Goal: Task Accomplishment & Management: Manage account settings

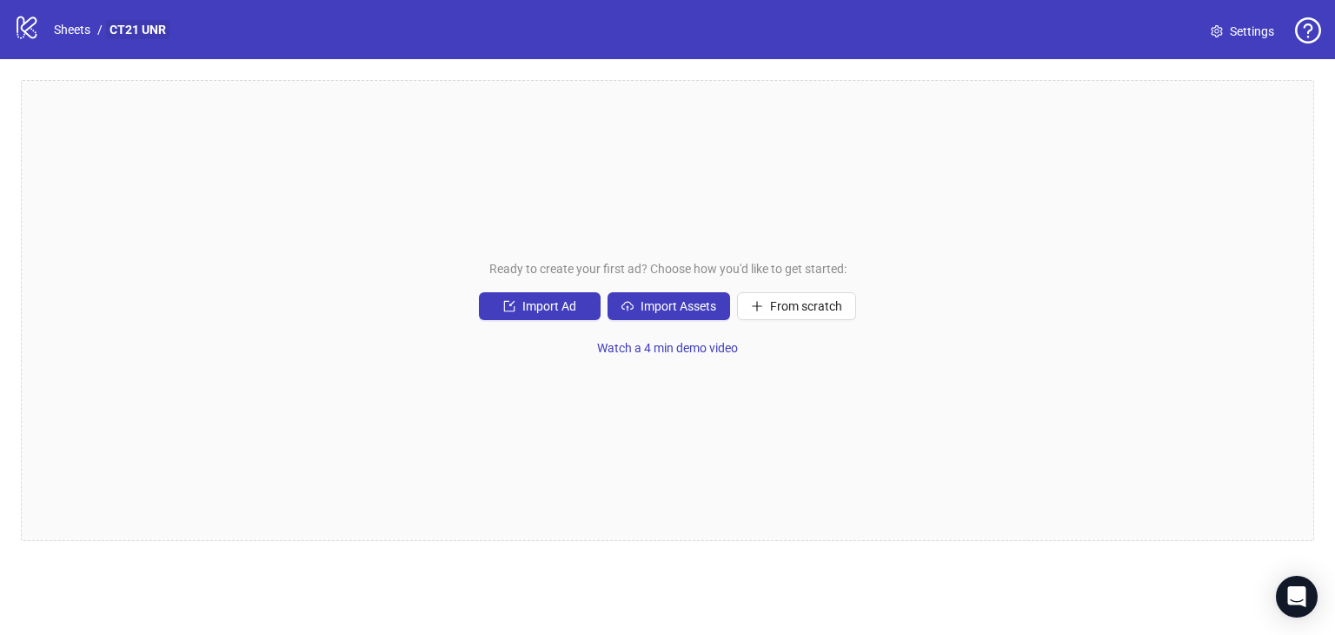
click at [112, 27] on link "CT21 UNR" at bounding box center [137, 29] width 63 height 19
click at [87, 29] on link "Sheets" at bounding box center [71, 29] width 43 height 19
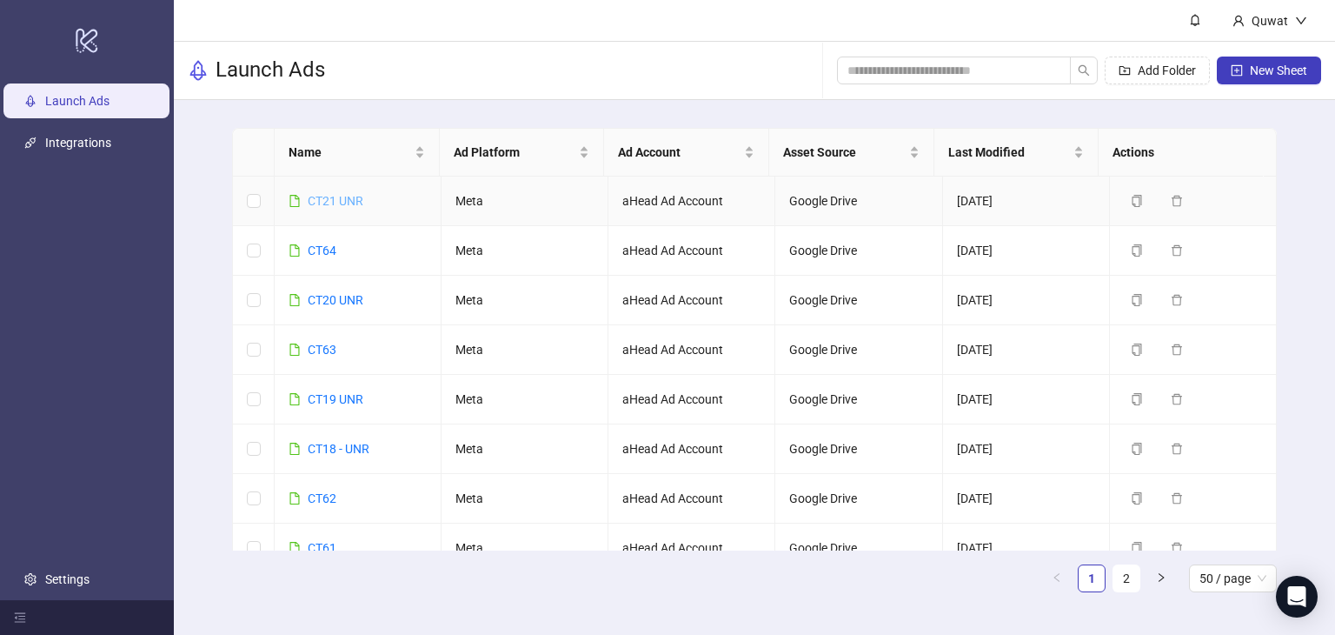
click at [339, 196] on link "CT21 UNR" at bounding box center [336, 201] width 56 height 14
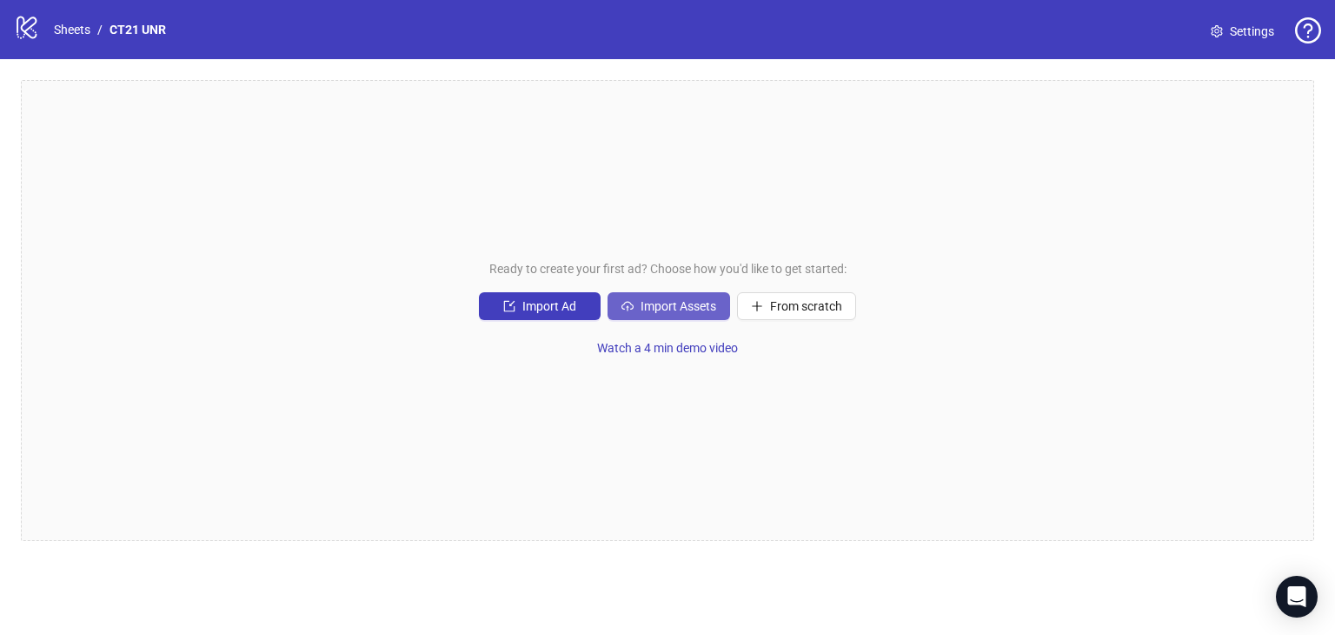
click at [677, 302] on span "Import Assets" at bounding box center [679, 306] width 76 height 14
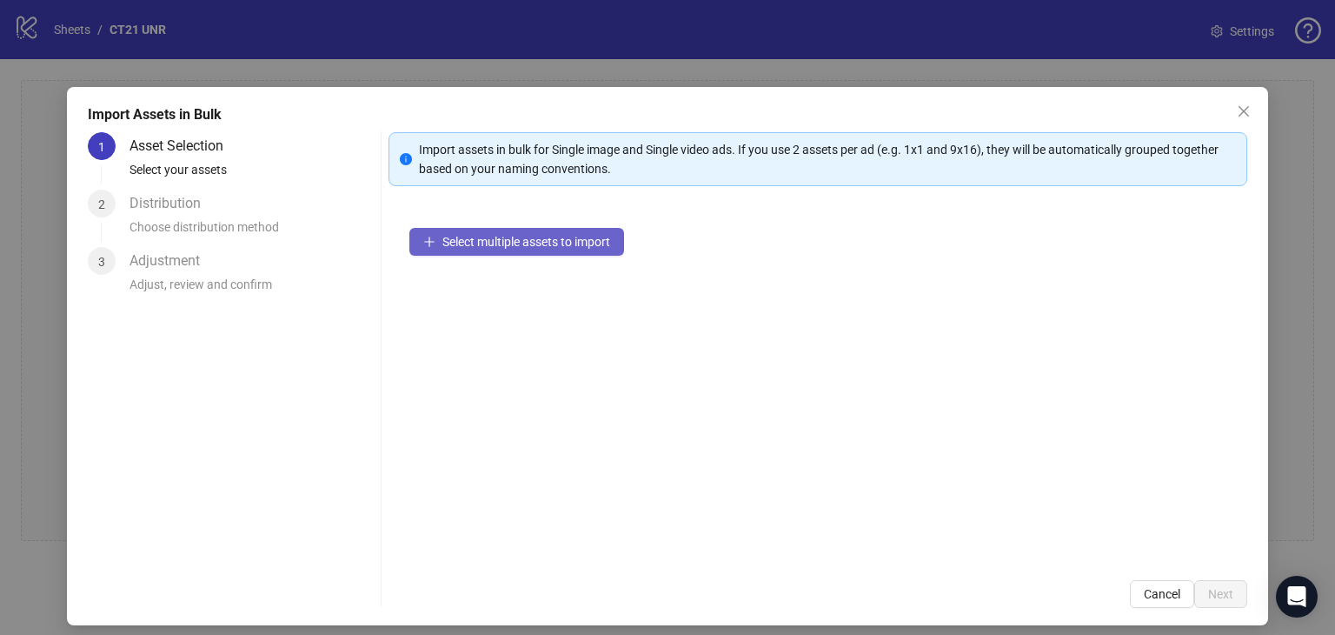
click at [539, 246] on span "Select multiple assets to import" at bounding box center [526, 242] width 168 height 14
click at [481, 244] on span "Select multiple assets to import" at bounding box center [526, 242] width 168 height 14
click at [479, 235] on span "Select multiple assets to import" at bounding box center [526, 242] width 168 height 14
click at [1237, 105] on icon "close" at bounding box center [1244, 111] width 14 height 14
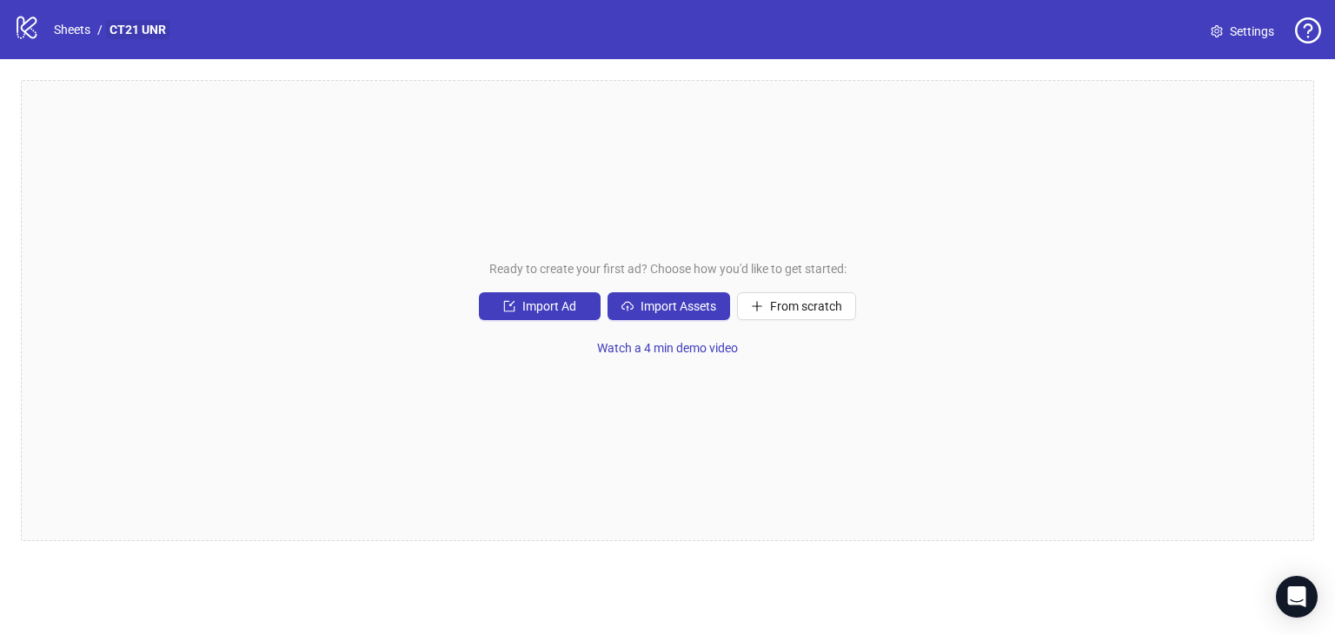
click at [141, 22] on link "CT21 UNR" at bounding box center [137, 29] width 63 height 19
click at [155, 24] on link "CT21 UNR" at bounding box center [137, 29] width 63 height 19
click at [61, 23] on link "Sheets" at bounding box center [71, 29] width 43 height 19
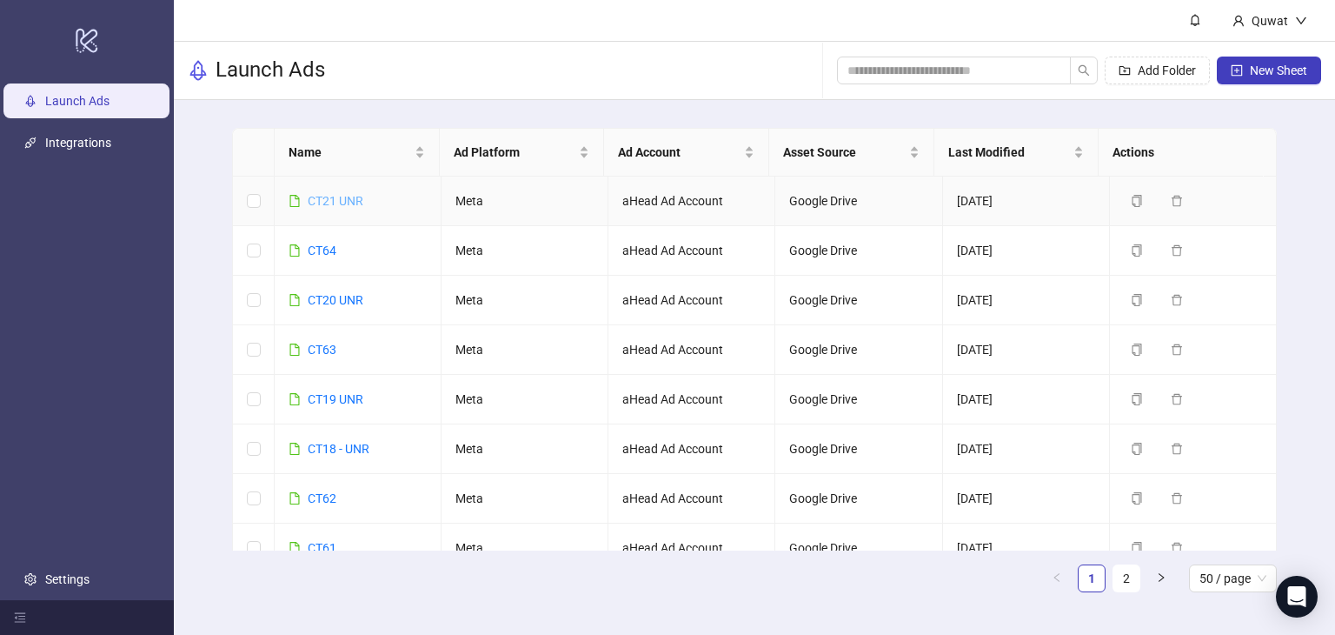
click at [351, 201] on link "CT21 UNR" at bounding box center [336, 201] width 56 height 14
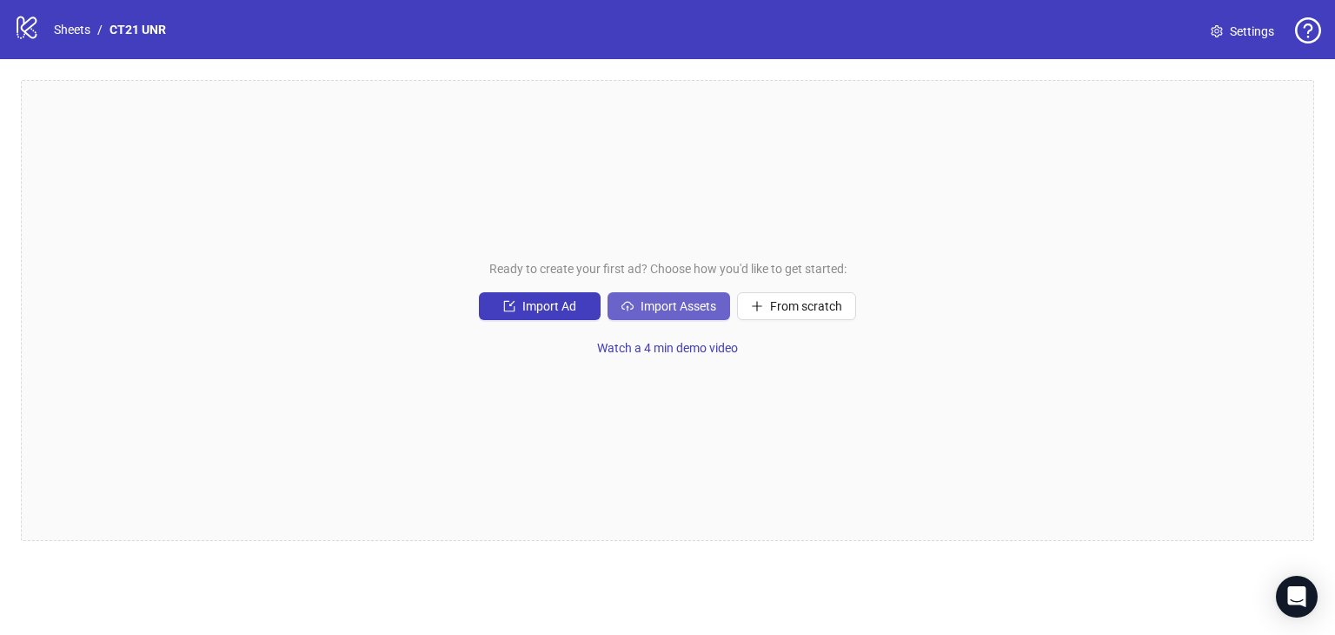
click at [675, 306] on span "Import Assets" at bounding box center [679, 306] width 76 height 14
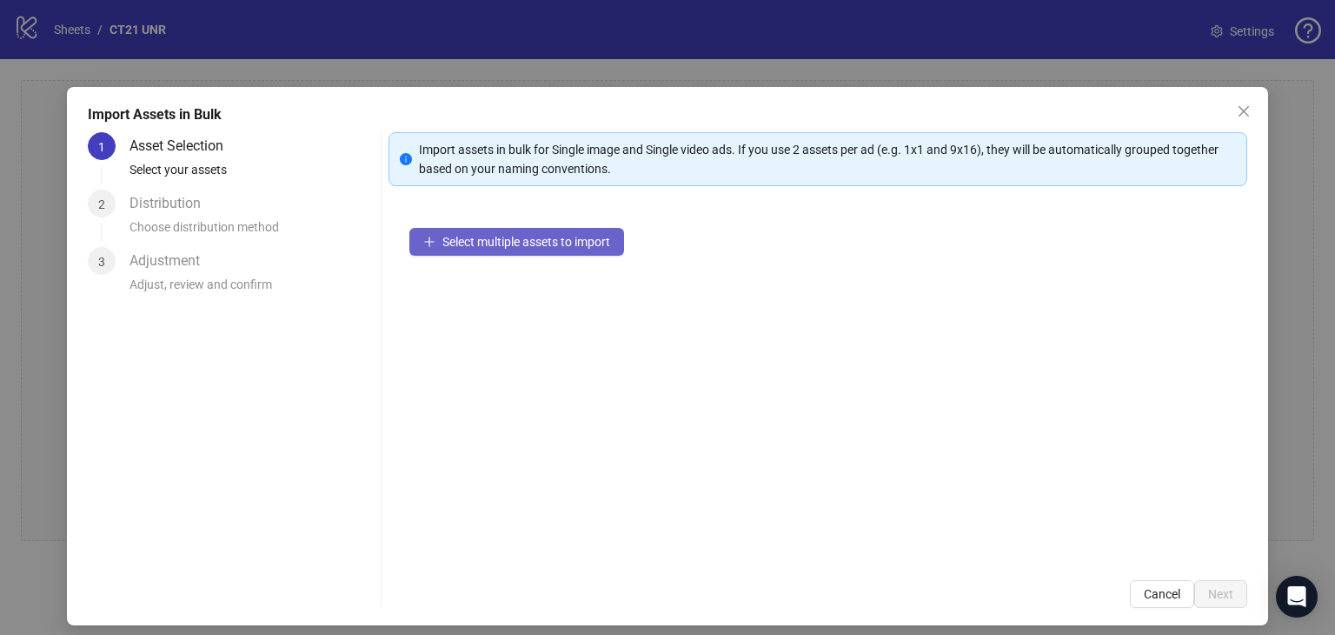
click at [531, 241] on span "Select multiple assets to import" at bounding box center [526, 242] width 168 height 14
click at [1241, 116] on span "Close" at bounding box center [1244, 111] width 28 height 14
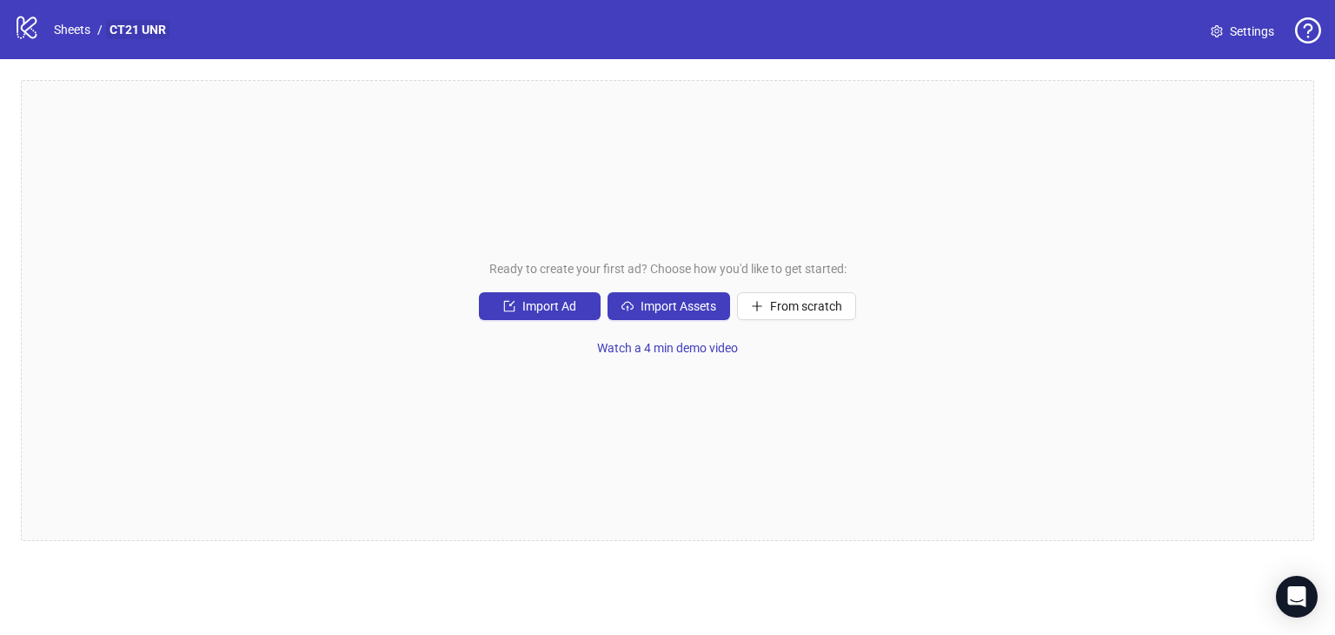
click at [144, 23] on link "CT21 UNR" at bounding box center [137, 29] width 63 height 19
click at [73, 29] on link "Sheets" at bounding box center [71, 29] width 43 height 19
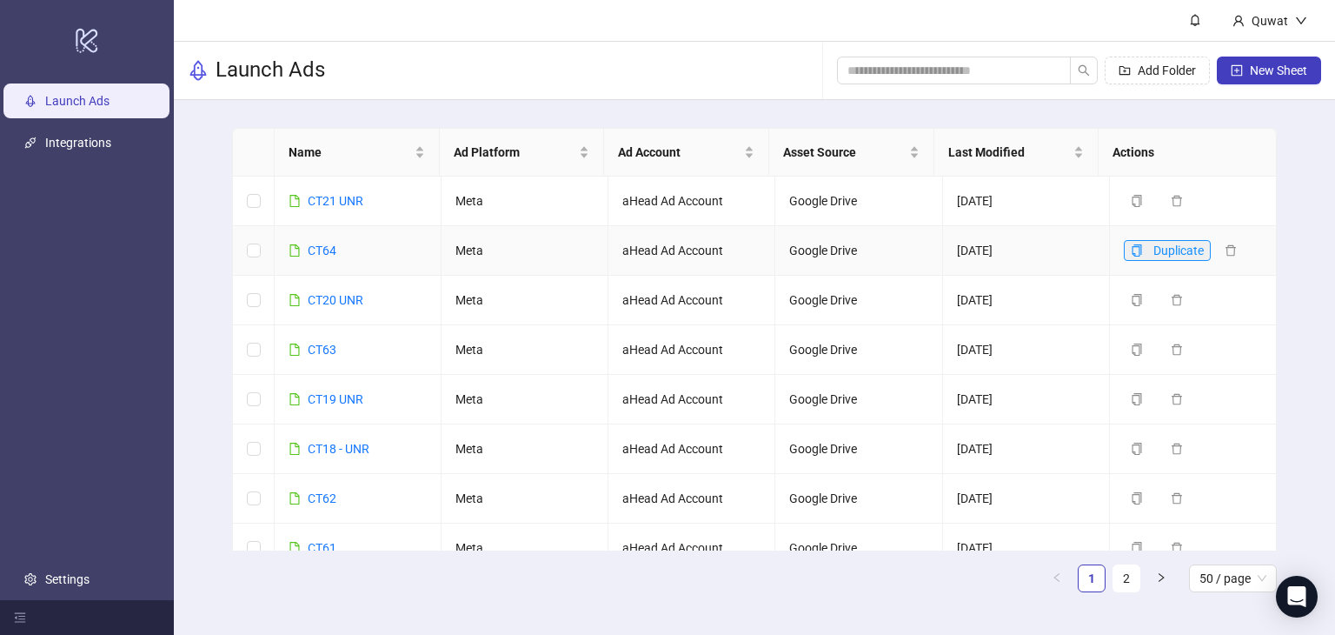
click at [1132, 253] on icon "copy" at bounding box center [1137, 250] width 10 height 12
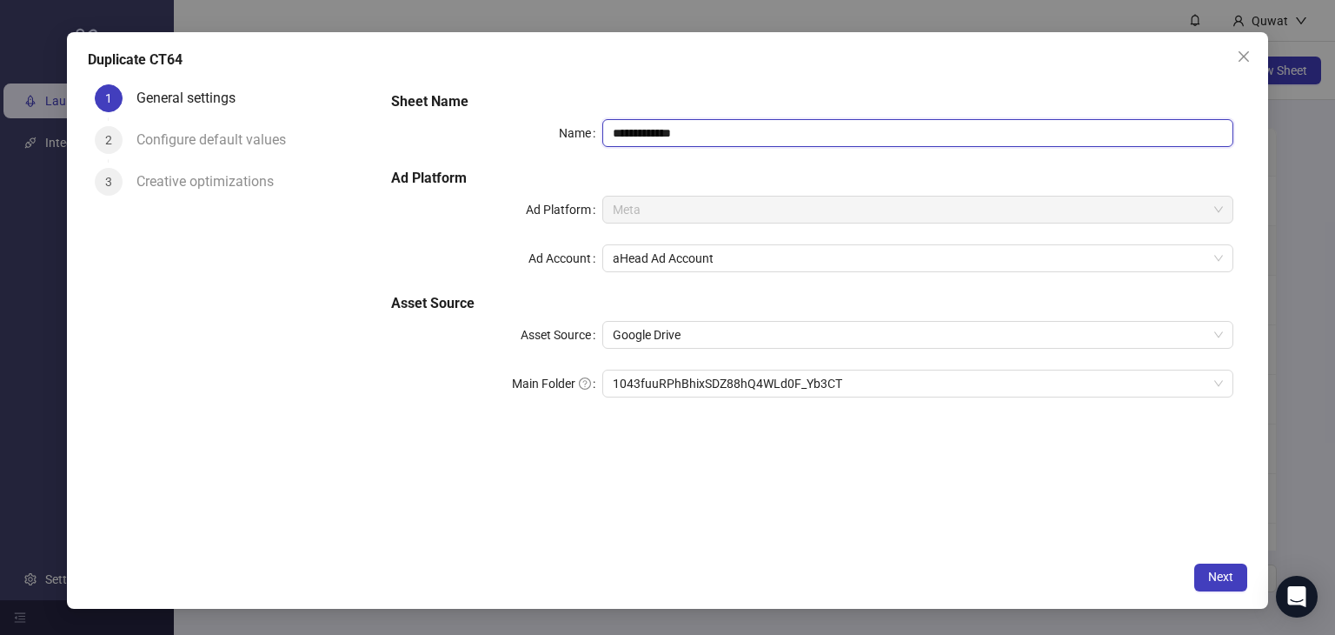
drag, startPoint x: 688, startPoint y: 130, endPoint x: 637, endPoint y: 131, distance: 51.3
click at [637, 131] on input "**********" at bounding box center [918, 133] width 632 height 28
drag, startPoint x: 636, startPoint y: 131, endPoint x: 692, endPoint y: 136, distance: 55.8
click at [691, 136] on input "**********" at bounding box center [918, 133] width 632 height 28
click at [848, 376] on span "1043fuuRPhBhixSDZ88hQ4WLd0F_Yb3CT" at bounding box center [918, 383] width 611 height 26
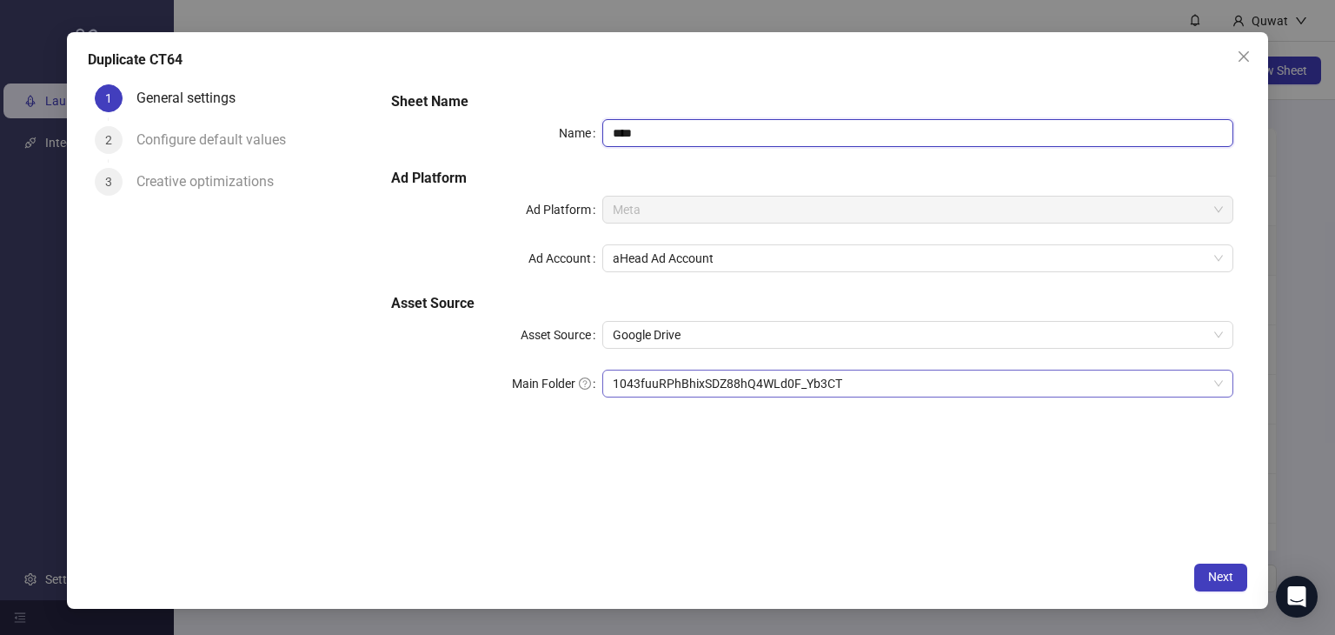
type input "****"
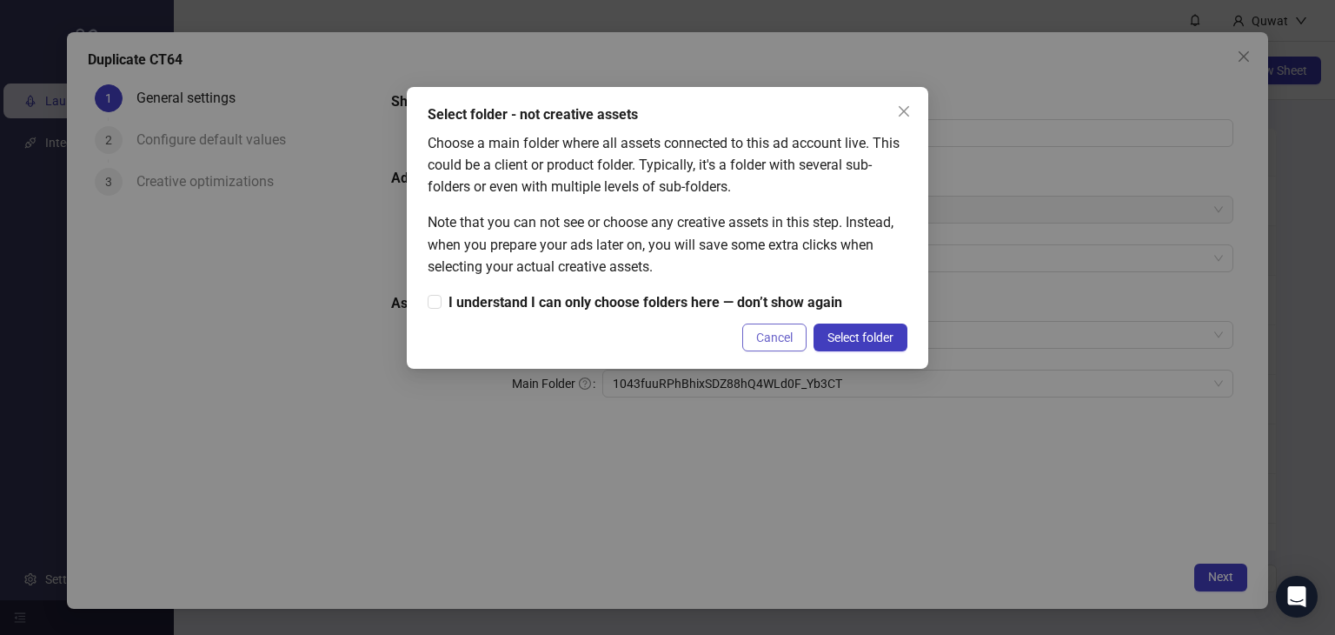
click at [781, 338] on span "Cancel" at bounding box center [774, 337] width 37 height 14
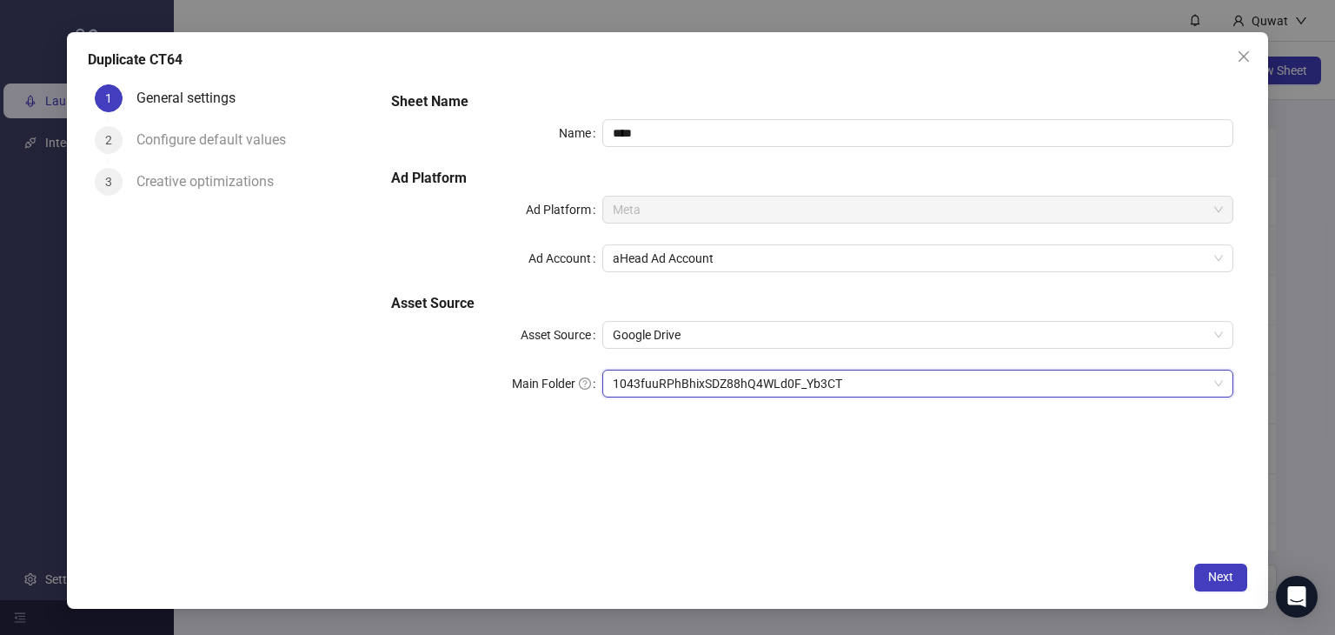
drag, startPoint x: 809, startPoint y: 379, endPoint x: 553, endPoint y: 394, distance: 256.9
click at [553, 394] on div "Main Folder 1043fuuRPhBhixSDZ88hQ4WLd0F_Yb3CT 1043fuuRPhBhixSDZ88hQ4WLd0F_Yb3CT" at bounding box center [812, 383] width 842 height 28
drag, startPoint x: 879, startPoint y: 380, endPoint x: 702, endPoint y: 393, distance: 177.8
click at [702, 393] on span "1043fuuRPhBhixSDZ88hQ4WLd0F_Yb3CT" at bounding box center [918, 383] width 611 height 26
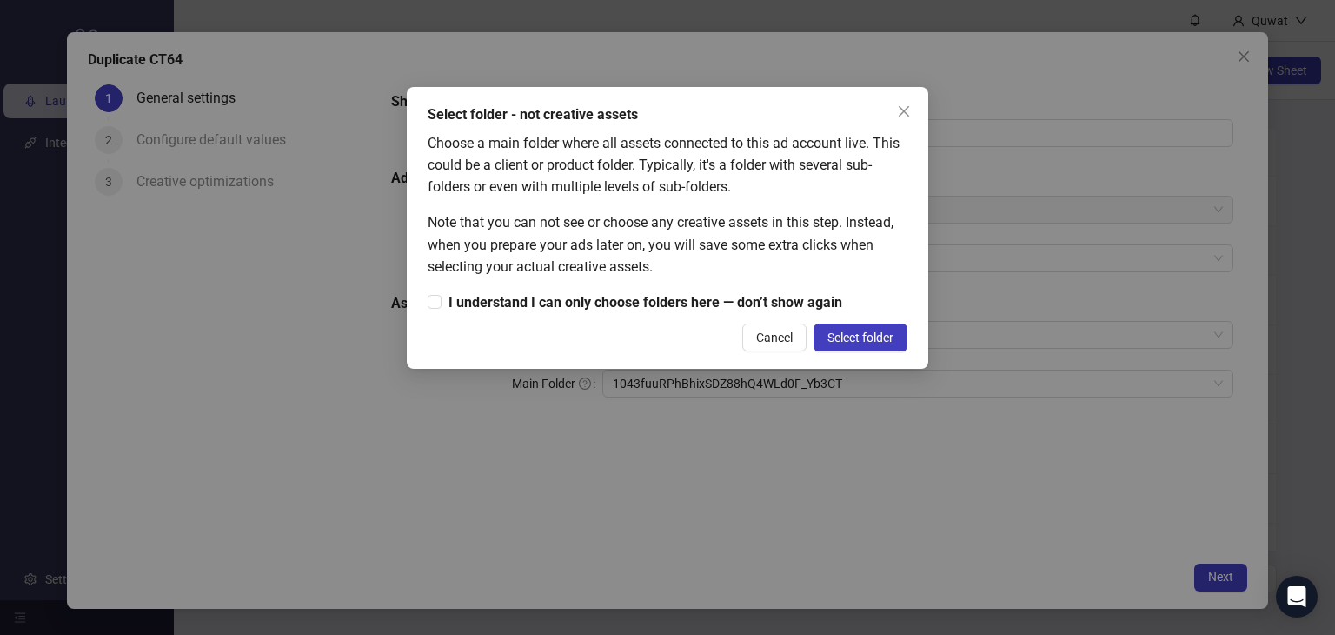
click at [1094, 534] on div "Select folder - not creative assets Choose a main folder where all assets conne…" at bounding box center [667, 317] width 1335 height 635
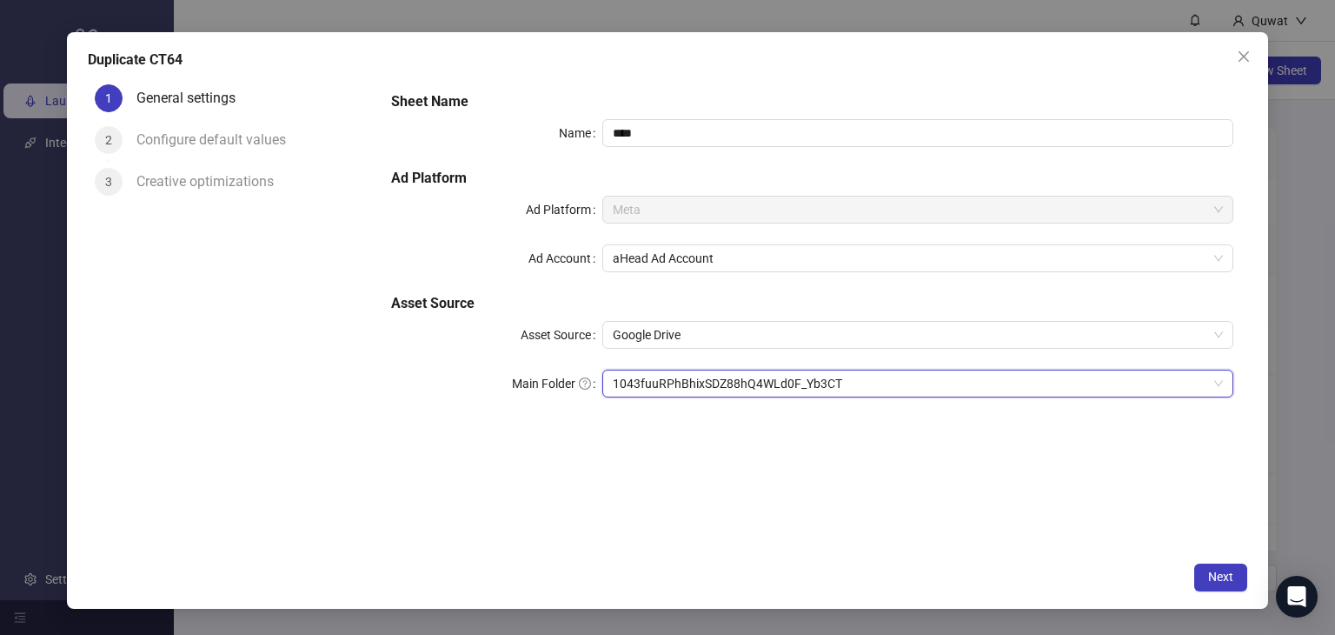
click at [824, 370] on span "1043fuuRPhBhixSDZ88hQ4WLd0F_Yb3CT" at bounding box center [918, 383] width 611 height 26
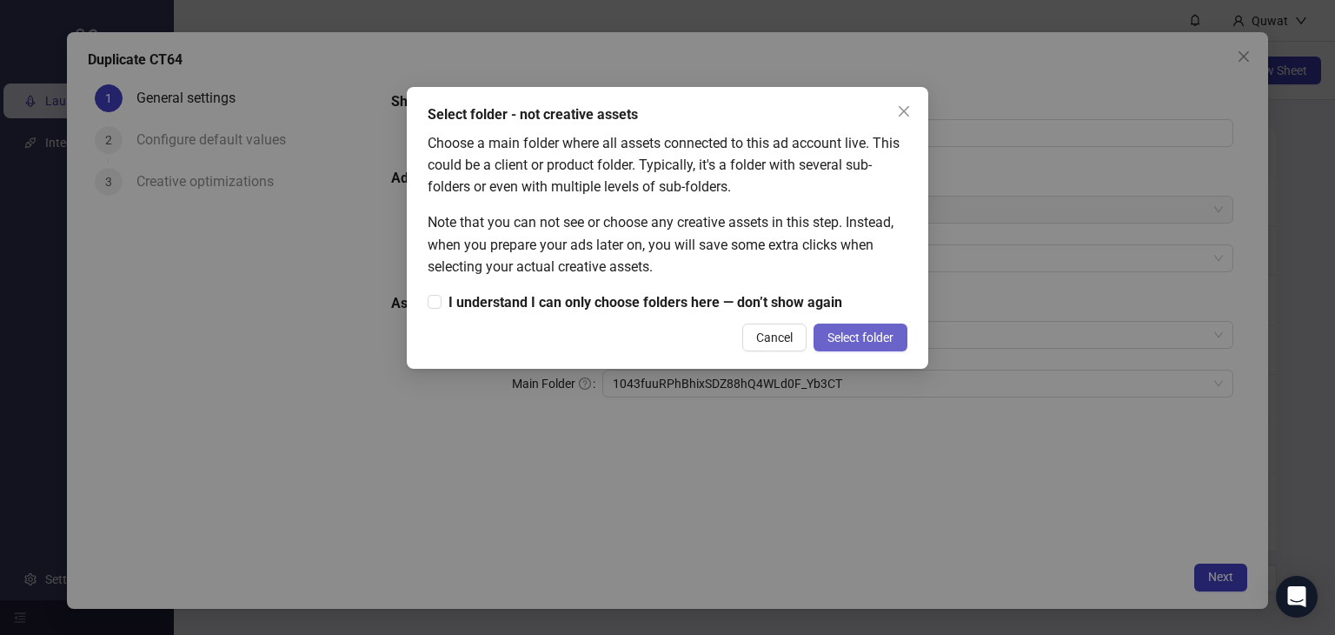
click at [859, 333] on span "Select folder" at bounding box center [861, 337] width 66 height 14
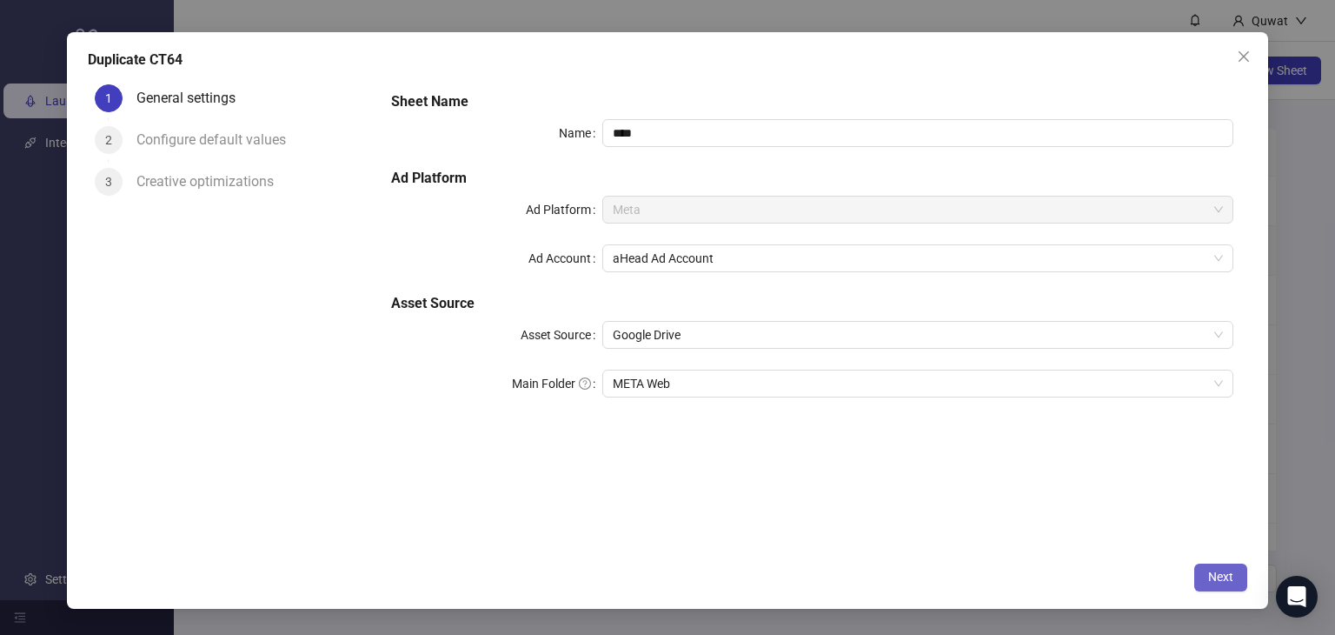
click at [1227, 574] on span "Next" at bounding box center [1220, 576] width 25 height 14
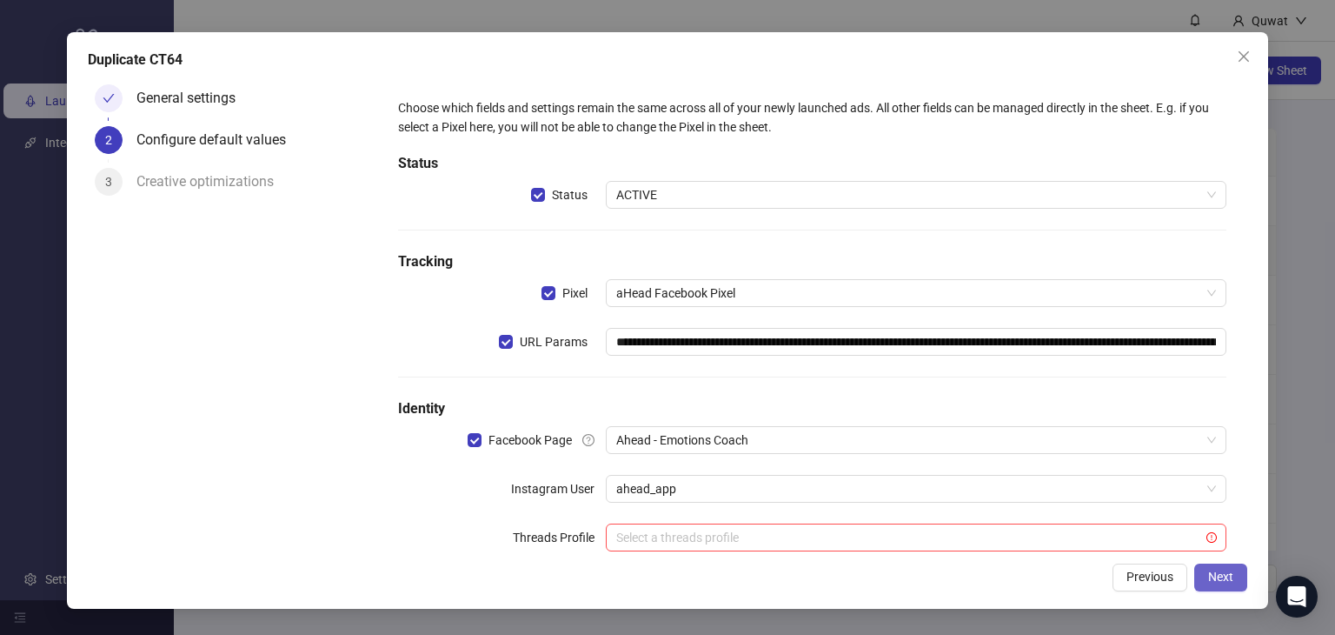
click at [1222, 569] on span "Next" at bounding box center [1220, 576] width 25 height 14
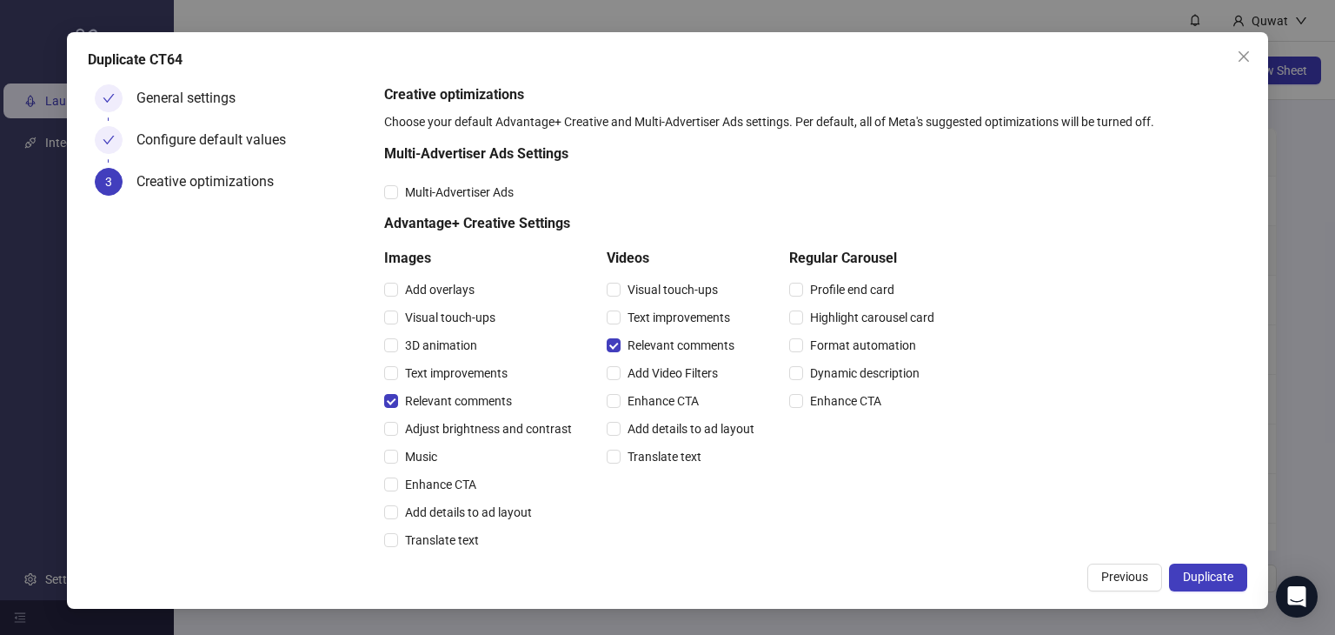
click at [1222, 569] on span "Duplicate" at bounding box center [1208, 576] width 50 height 14
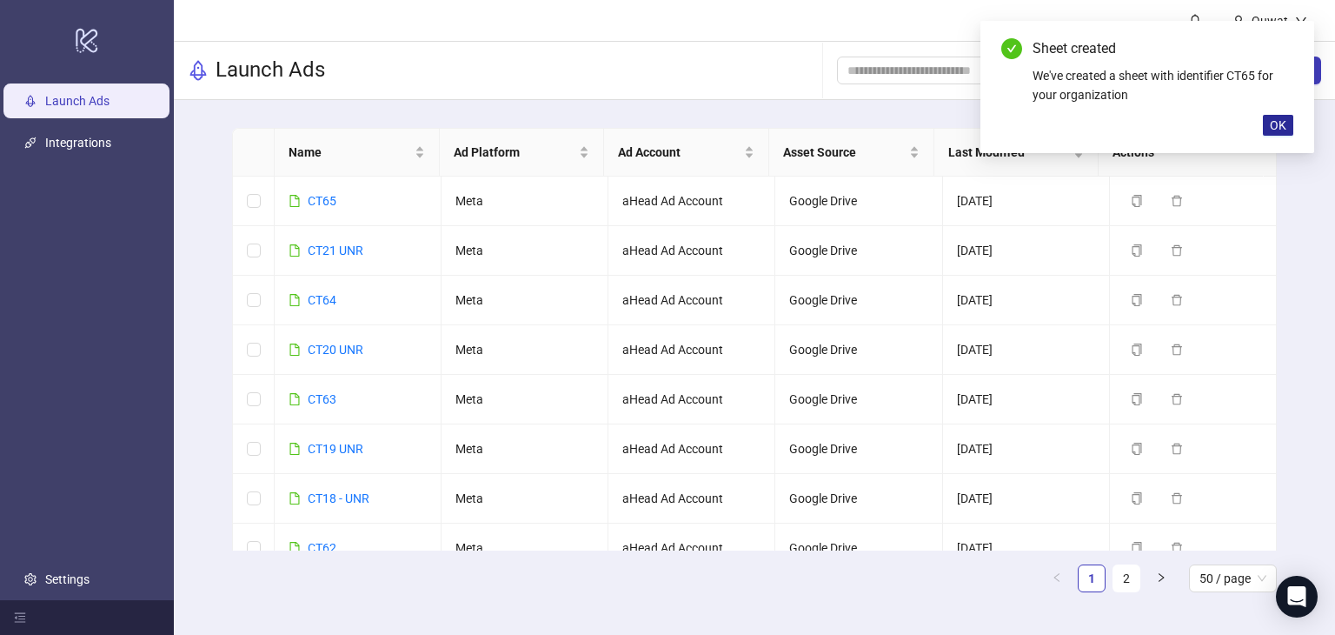
click at [1270, 124] on span "OK" at bounding box center [1278, 125] width 17 height 14
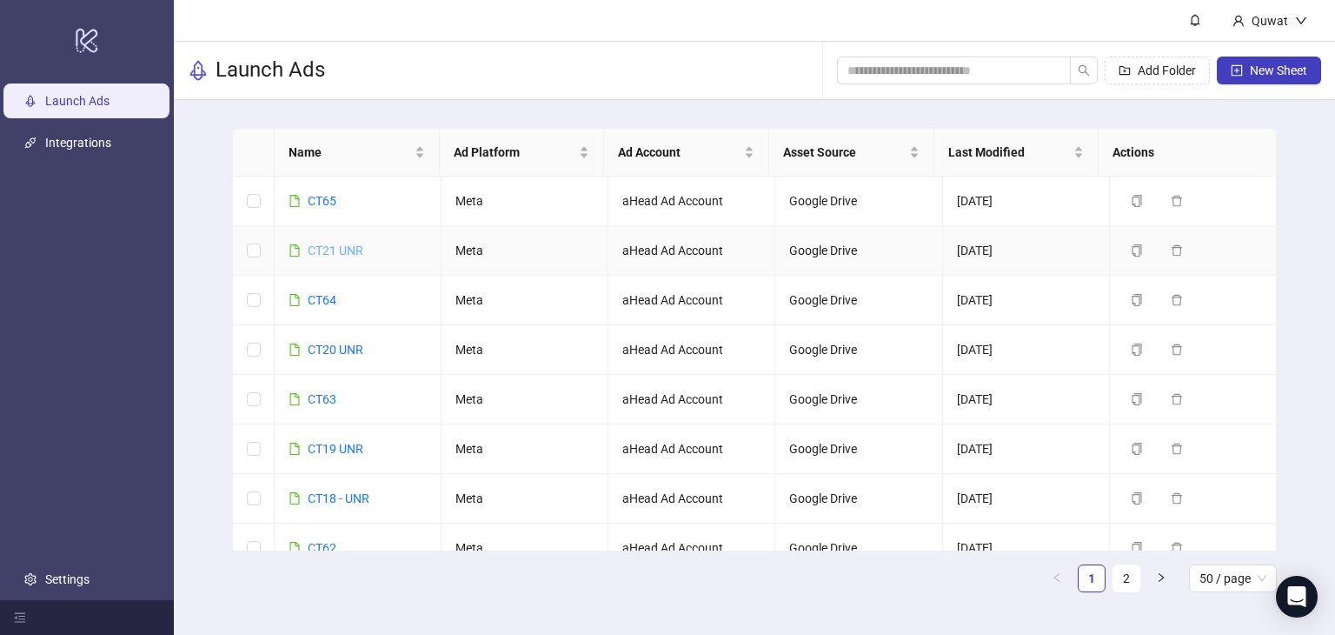
click at [358, 244] on link "CT21 UNR" at bounding box center [336, 250] width 56 height 14
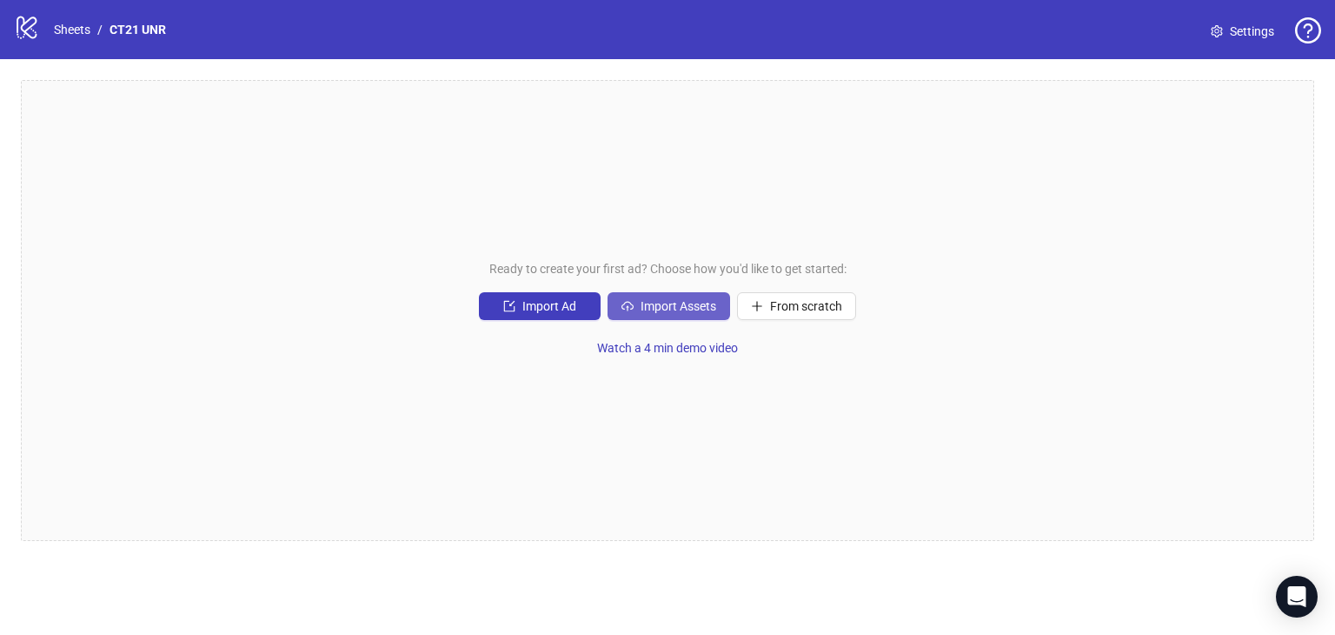
click at [698, 299] on span "Import Assets" at bounding box center [679, 306] width 76 height 14
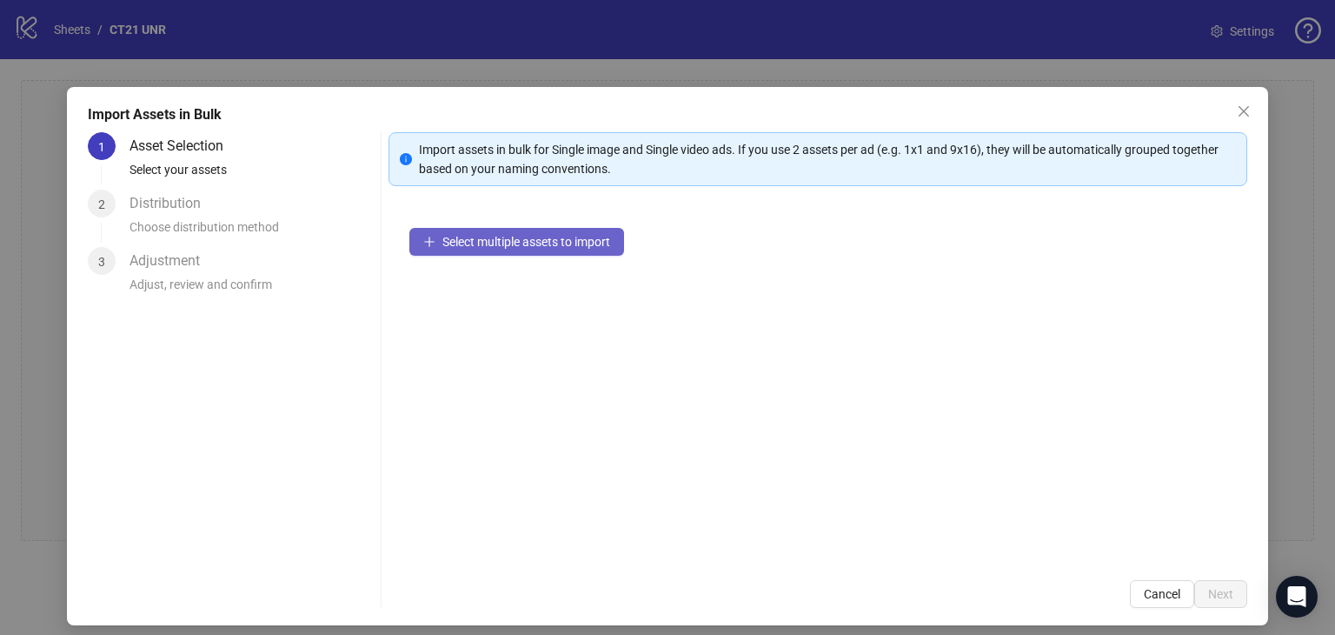
click at [576, 235] on span "Select multiple assets to import" at bounding box center [526, 242] width 168 height 14
click at [1237, 114] on icon "close" at bounding box center [1244, 111] width 14 height 14
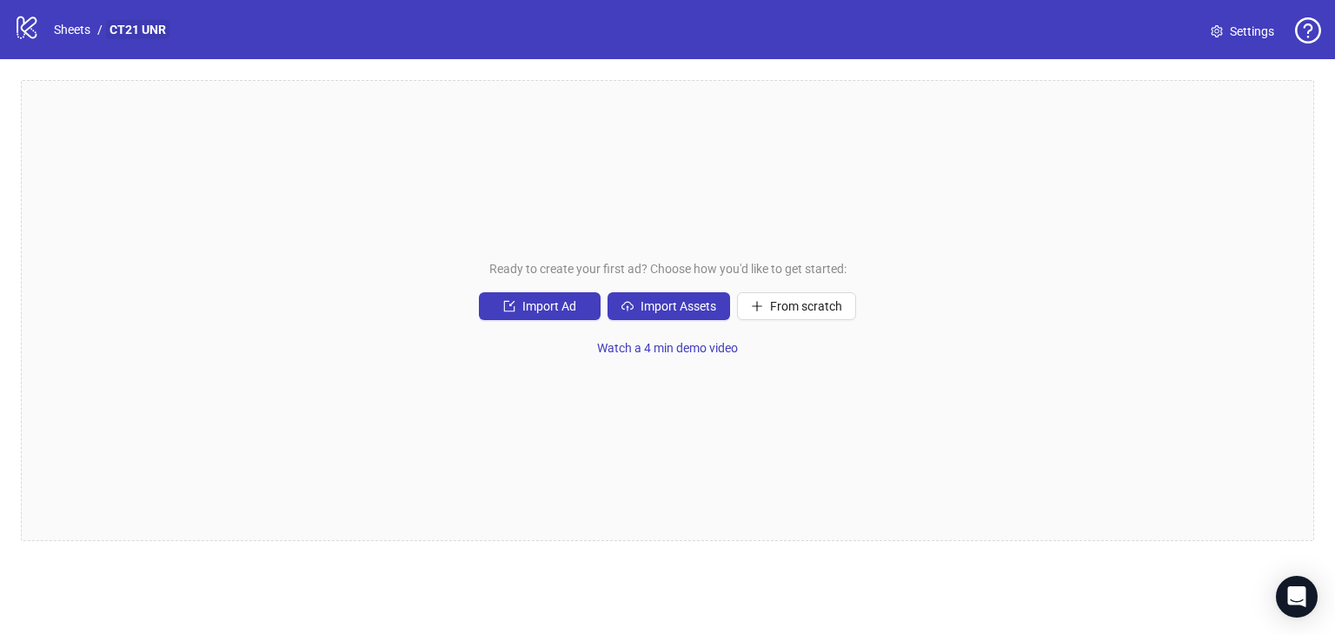
click at [125, 33] on link "CT21 UNR" at bounding box center [137, 29] width 63 height 19
click at [70, 34] on link "Sheets" at bounding box center [71, 29] width 43 height 19
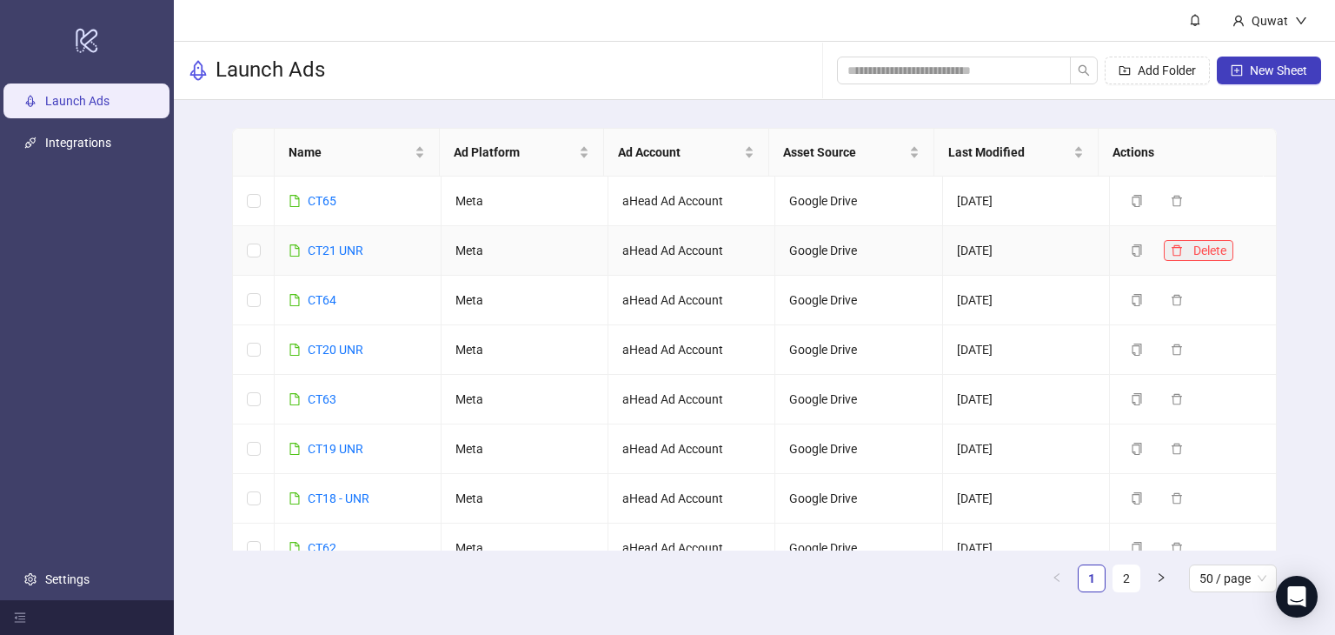
click at [1171, 251] on icon "delete" at bounding box center [1177, 250] width 12 height 12
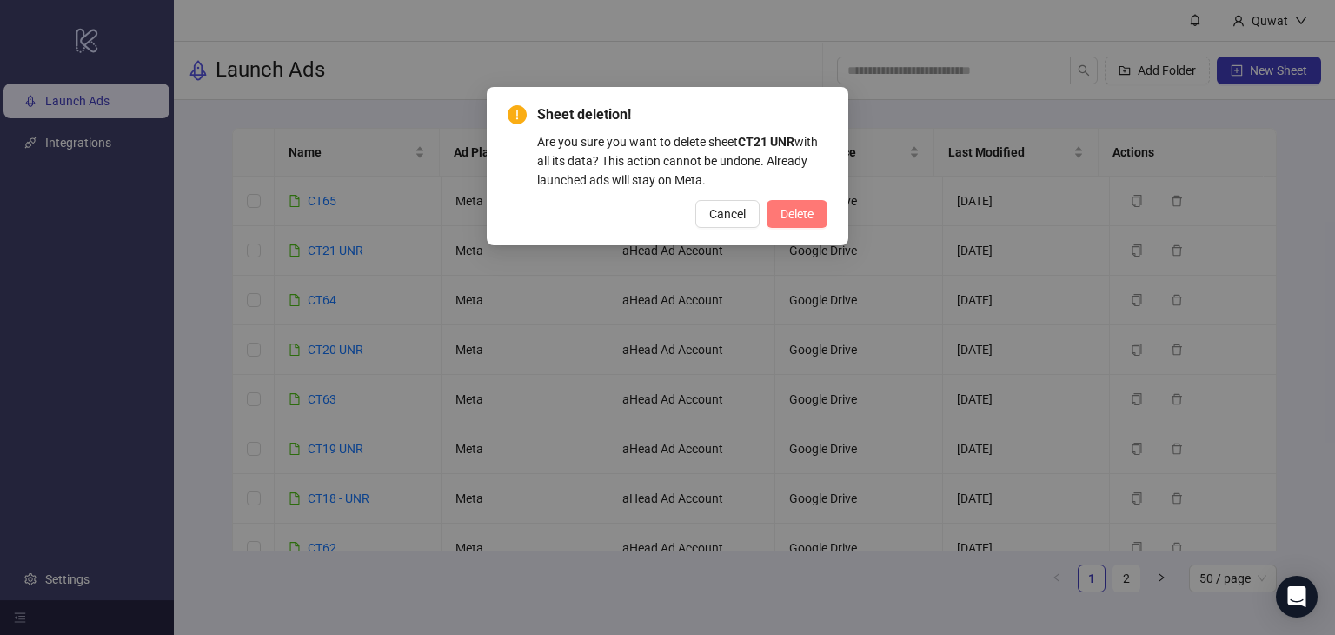
click at [815, 210] on button "Delete" at bounding box center [797, 214] width 61 height 28
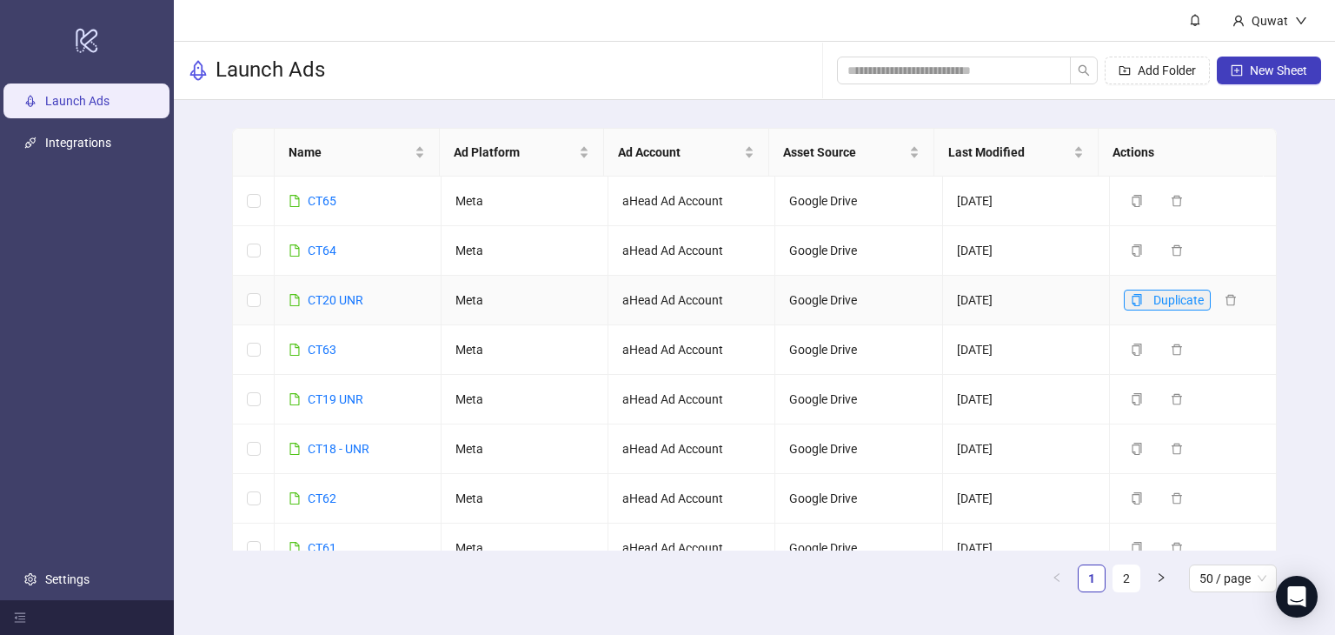
click at [1131, 294] on icon "copy" at bounding box center [1137, 300] width 12 height 12
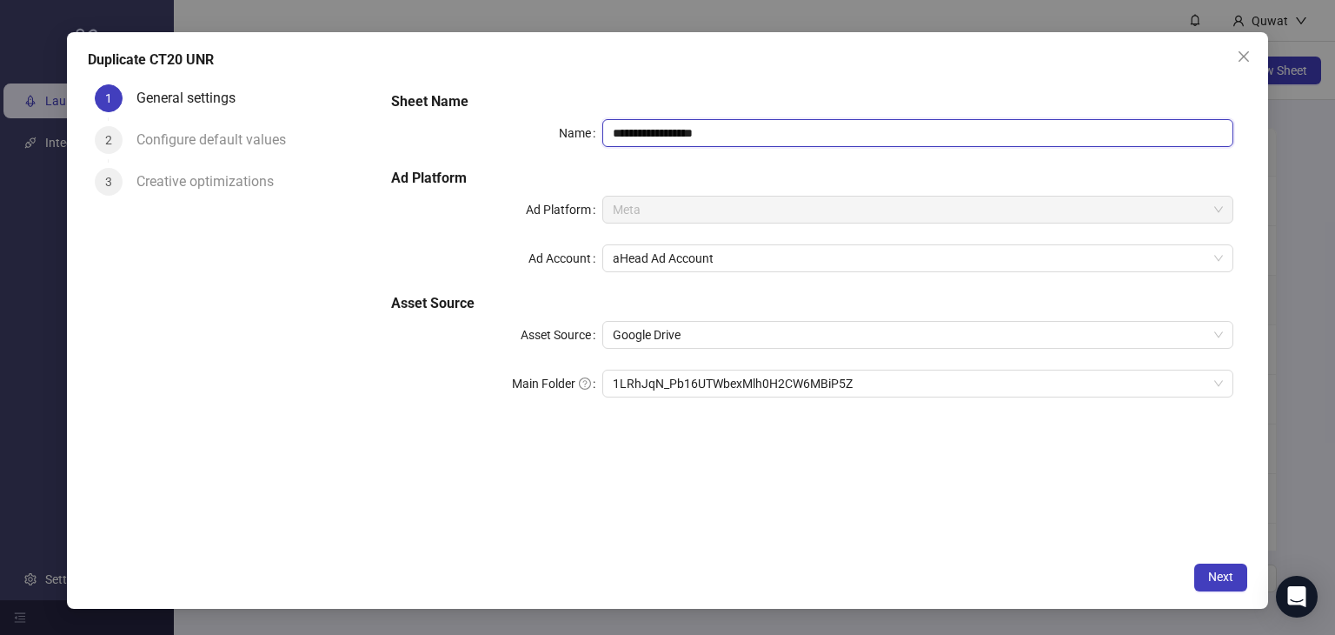
drag, startPoint x: 677, startPoint y: 131, endPoint x: 722, endPoint y: 127, distance: 45.4
click at [722, 127] on input "**********" at bounding box center [918, 133] width 632 height 28
click at [855, 384] on span "1LRhJqN_Pb16UTWbexMlh0H2CW6MBiP5Z" at bounding box center [918, 383] width 611 height 26
type input "********"
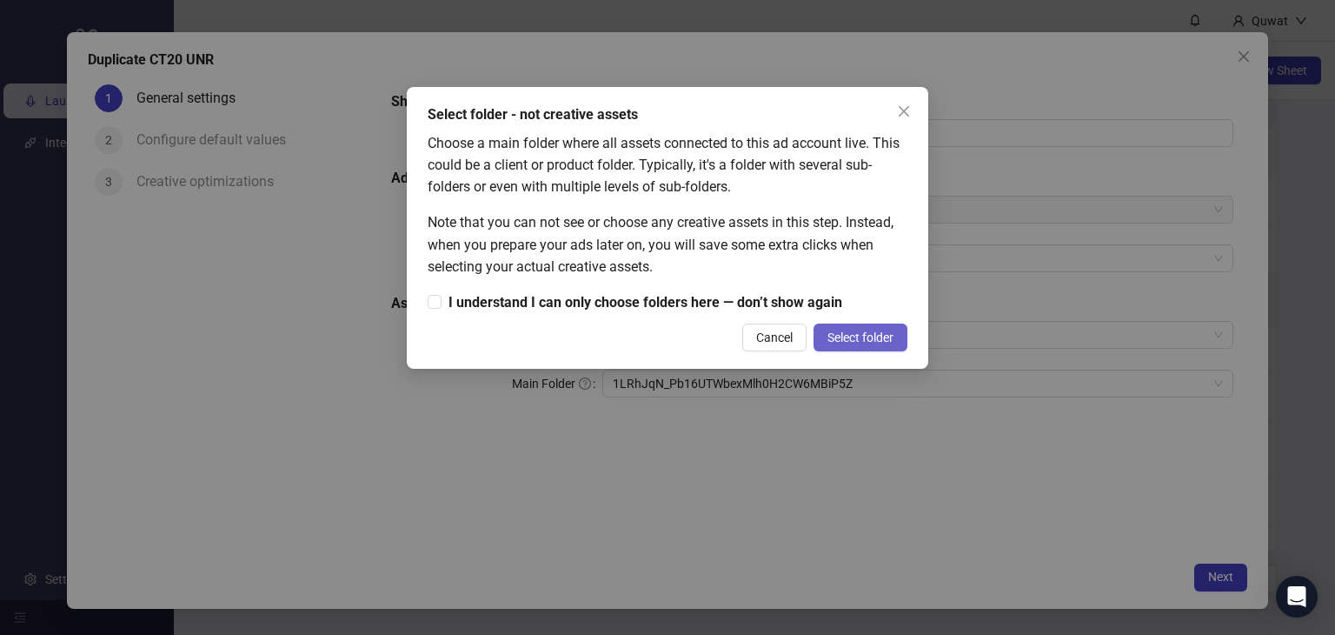
click at [867, 336] on span "Select folder" at bounding box center [861, 337] width 66 height 14
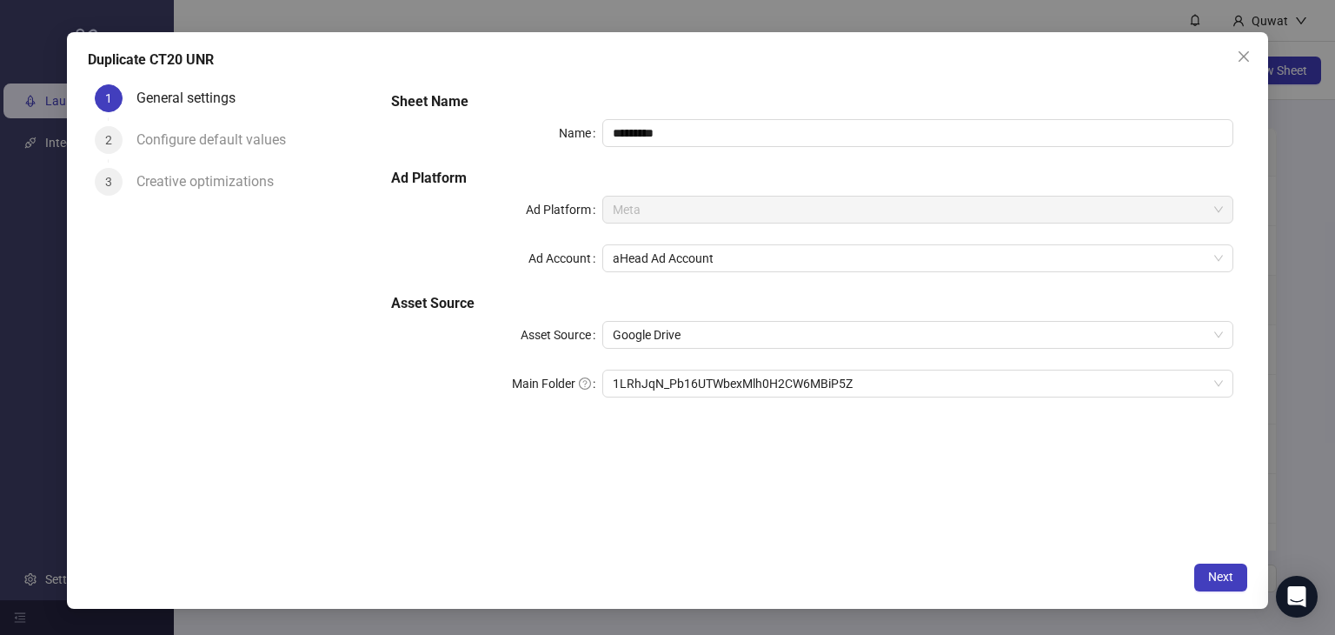
click at [1241, 58] on icon "close" at bounding box center [1244, 57] width 14 height 14
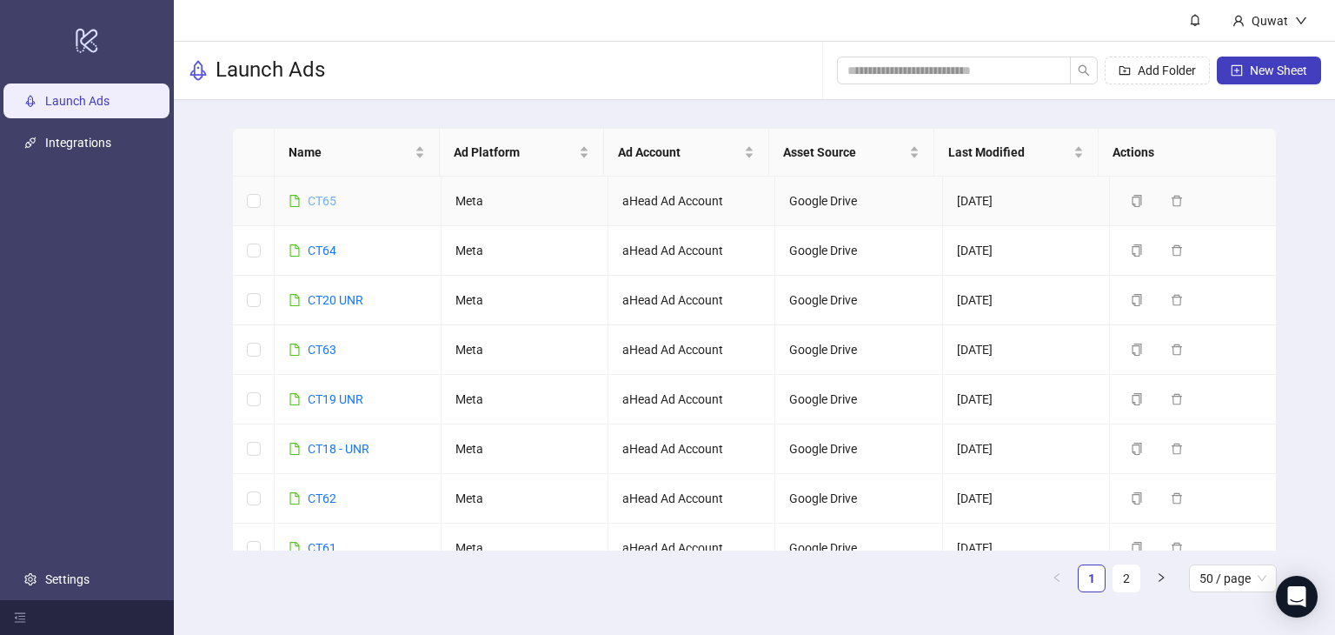
click at [325, 198] on link "CT65" at bounding box center [322, 201] width 29 height 14
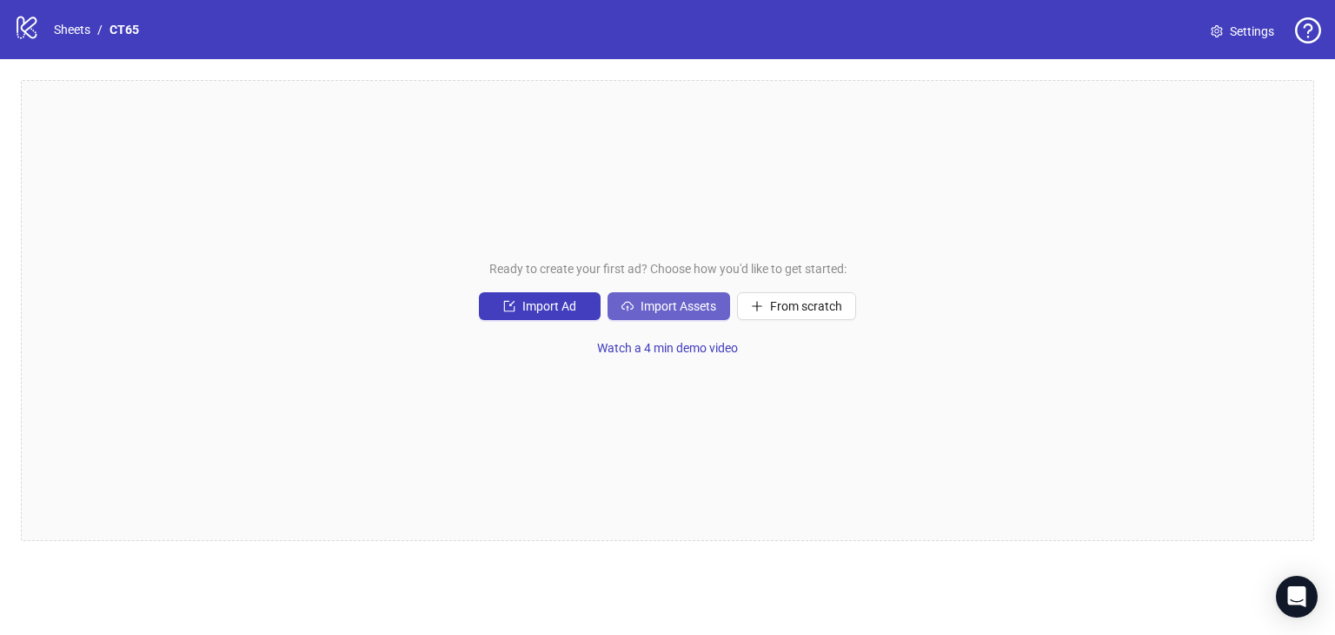
click at [647, 305] on span "Import Assets" at bounding box center [679, 306] width 76 height 14
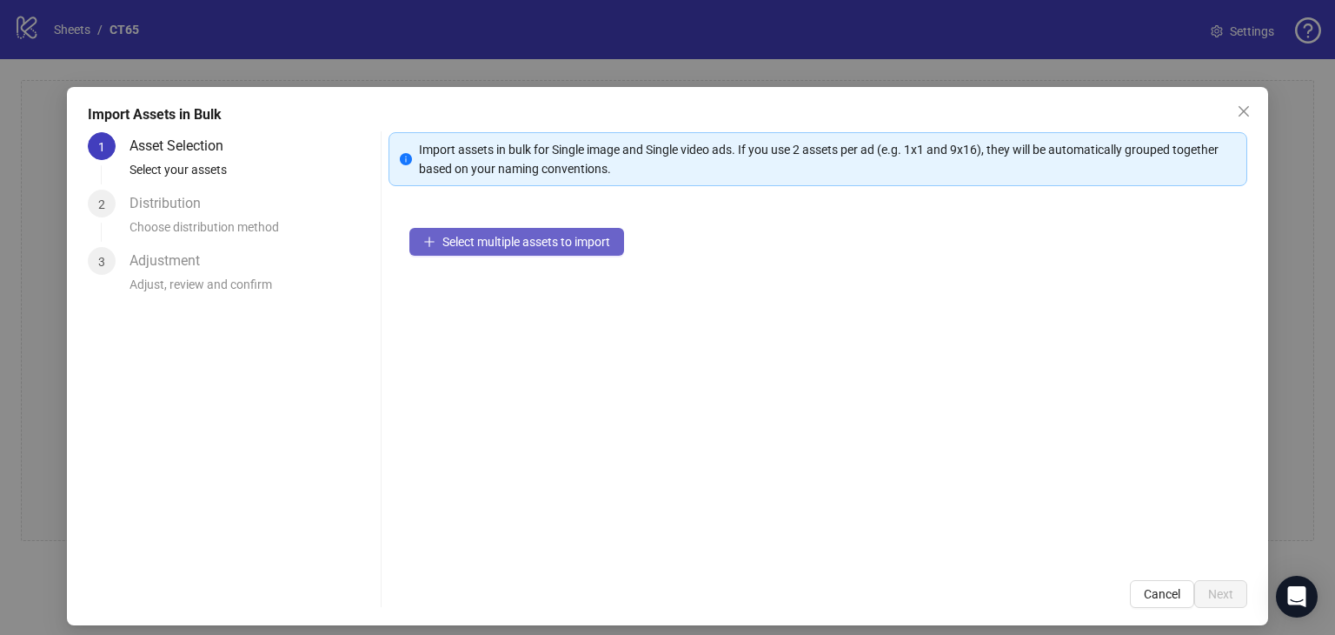
click at [476, 239] on span "Select multiple assets to import" at bounding box center [526, 242] width 168 height 14
click at [1237, 111] on icon "close" at bounding box center [1244, 111] width 14 height 14
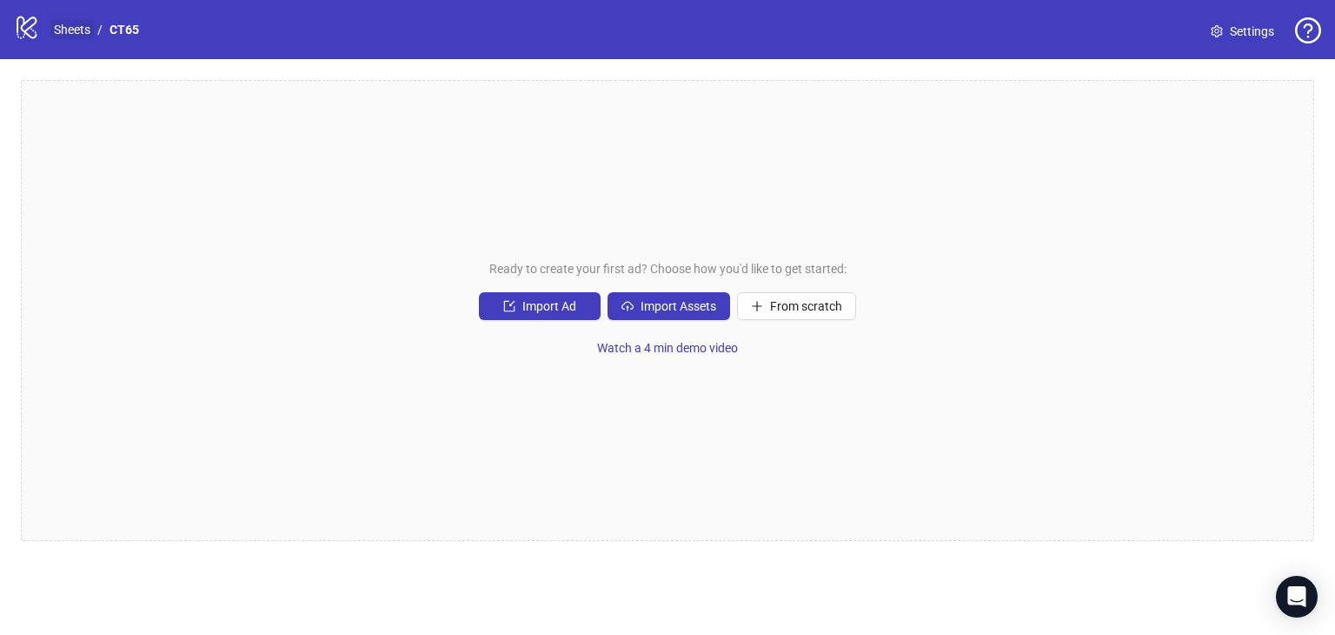
click at [81, 30] on link "Sheets" at bounding box center [71, 29] width 43 height 19
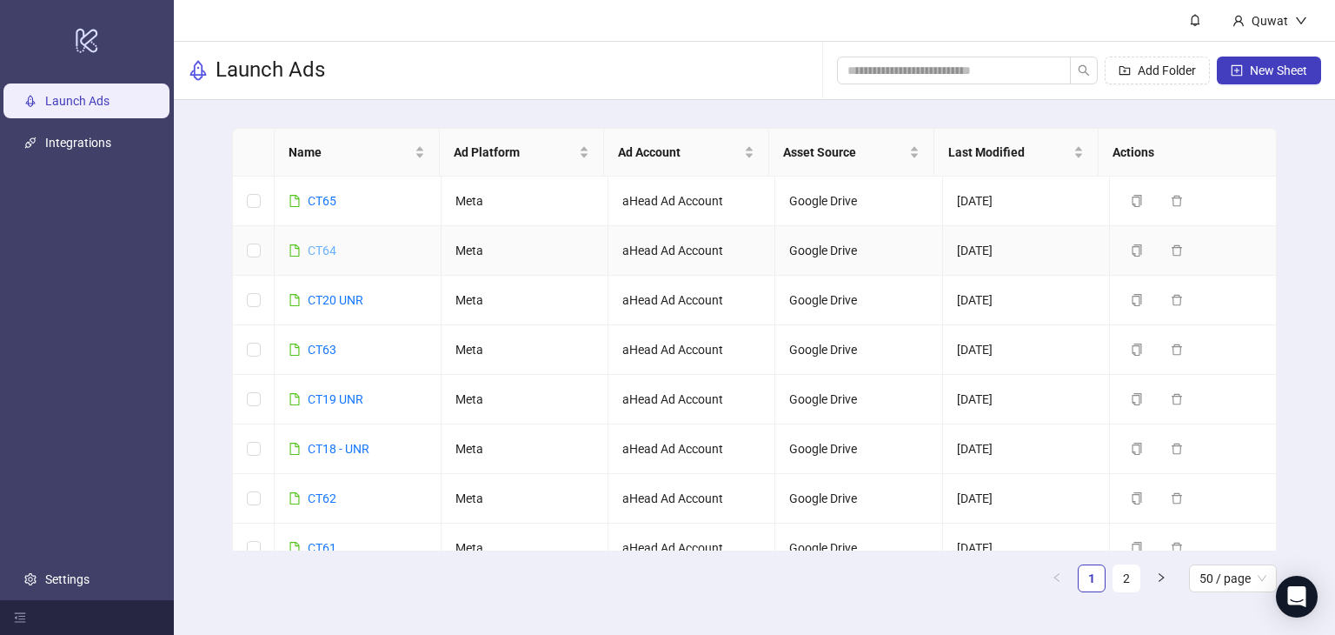
click at [316, 247] on link "CT64" at bounding box center [322, 250] width 29 height 14
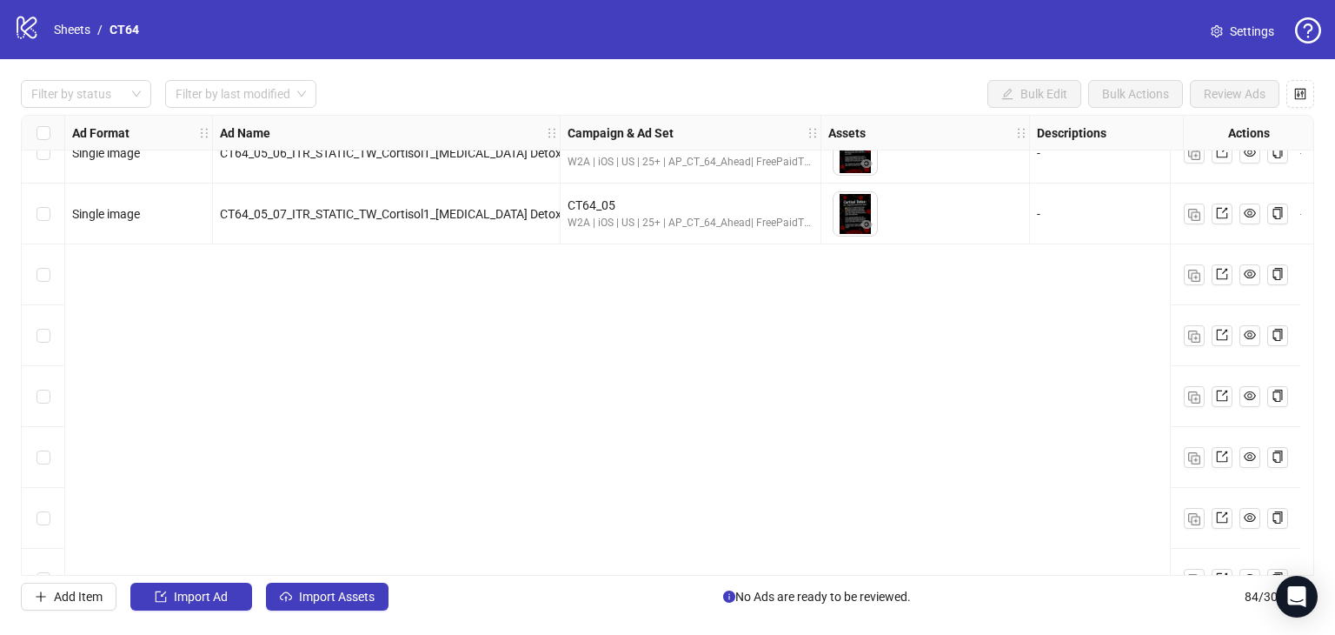
scroll to position [2260, 0]
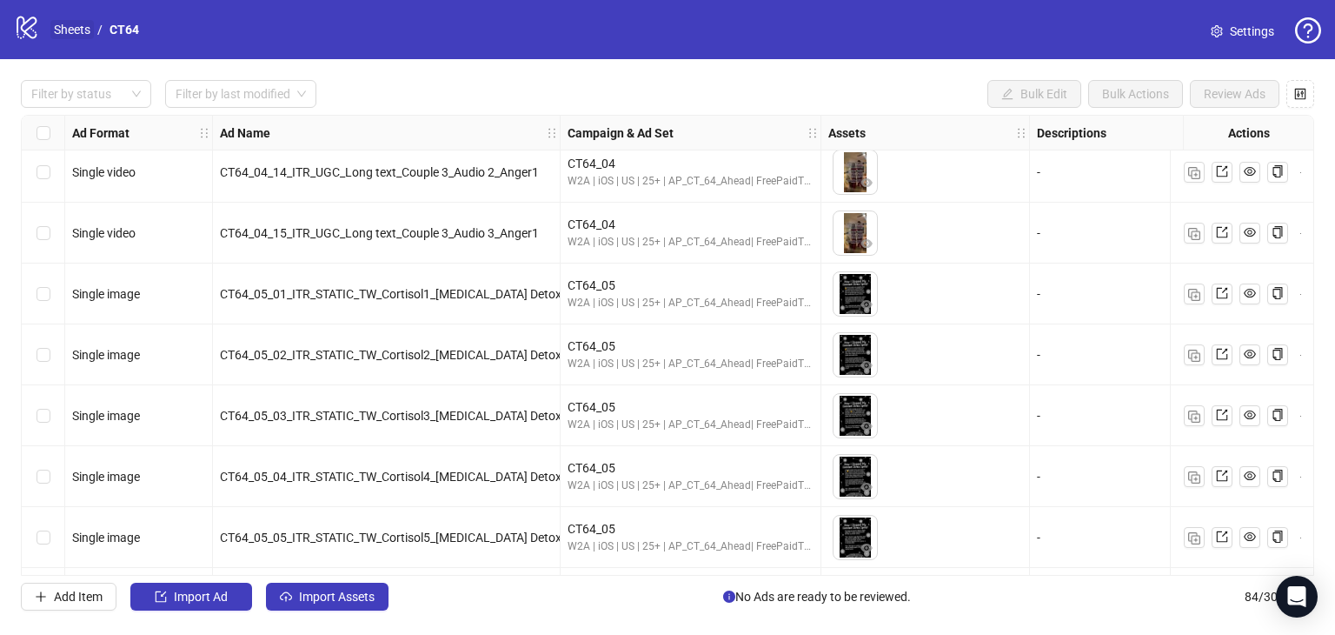
click at [90, 25] on link "Sheets" at bounding box center [71, 29] width 43 height 19
